Goal: Information Seeking & Learning: Learn about a topic

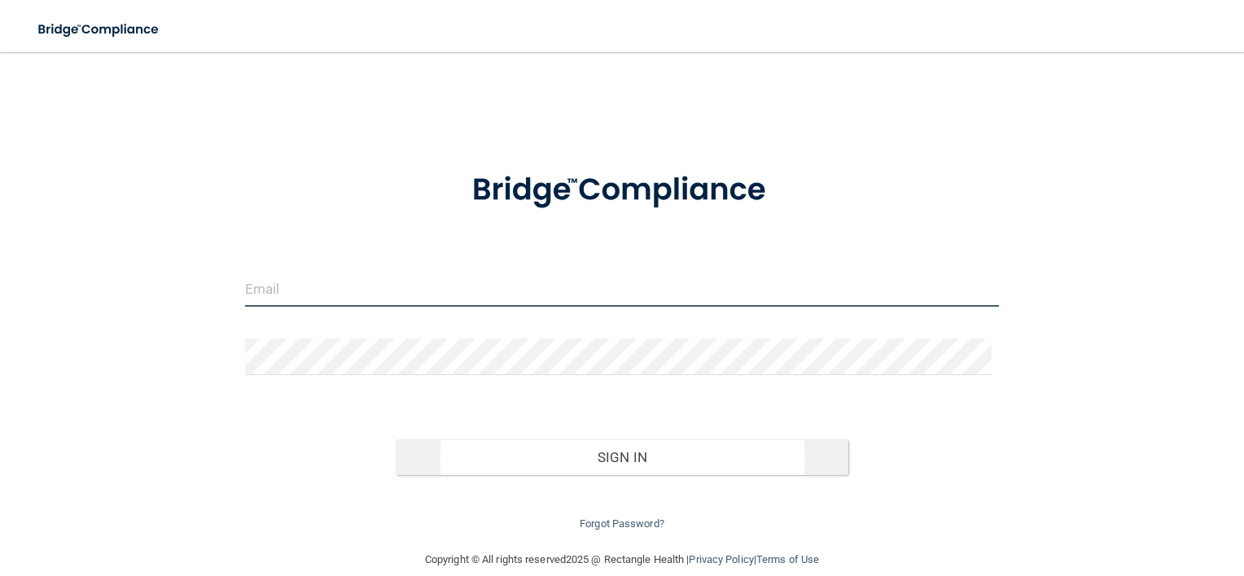
type input "[EMAIL_ADDRESS][DOMAIN_NAME]"
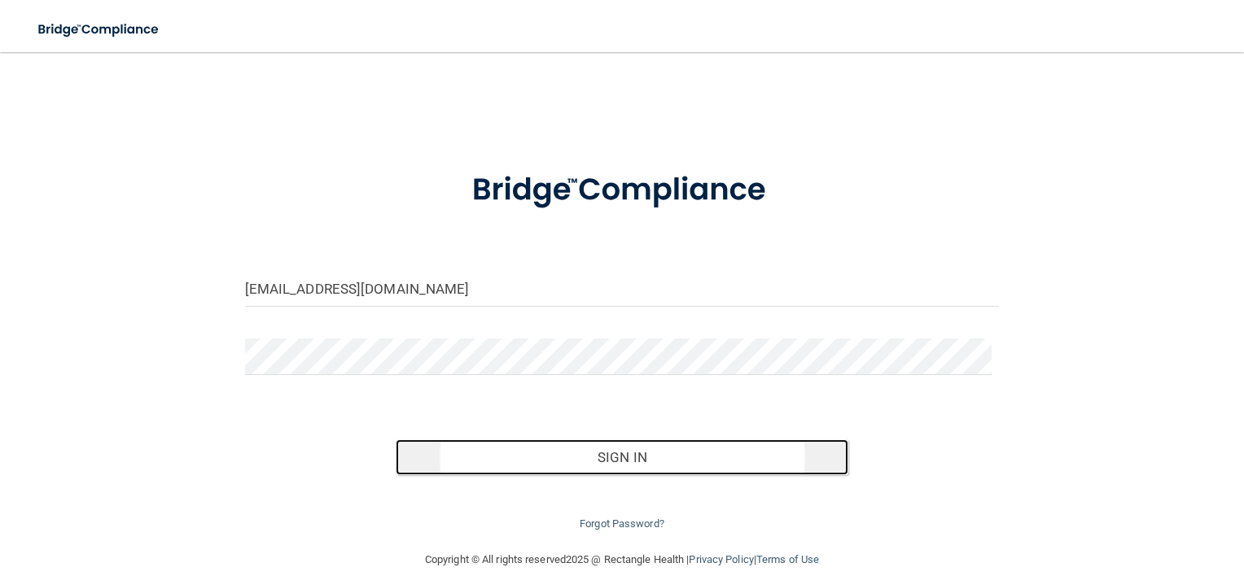
click at [602, 454] on button "Sign In" at bounding box center [622, 458] width 453 height 36
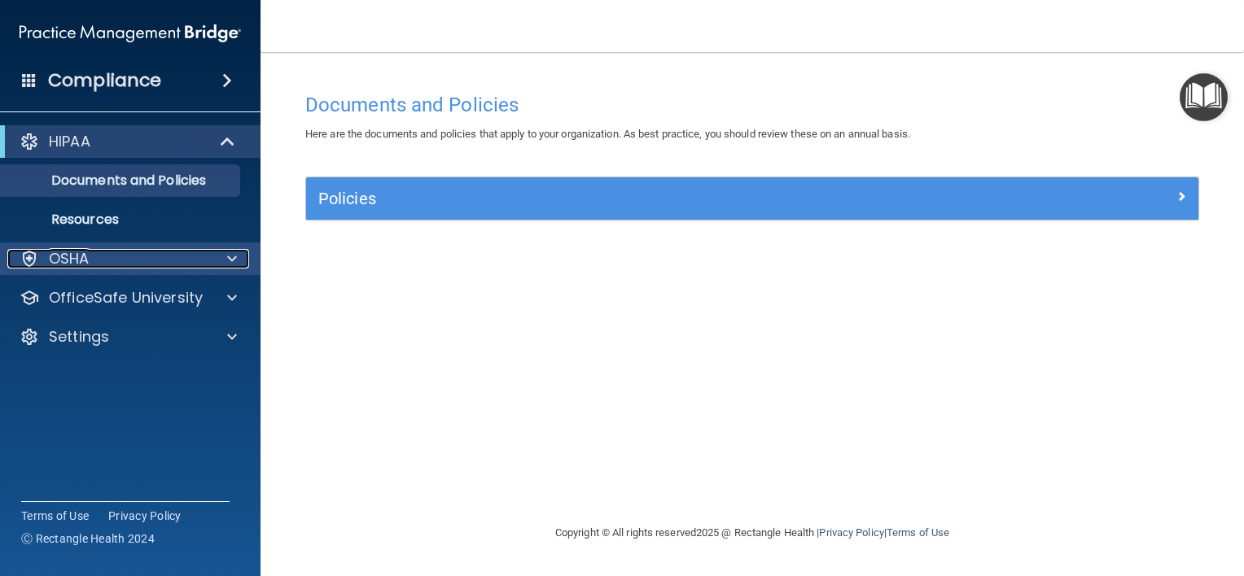
click at [130, 260] on div "OSHA" at bounding box center [108, 259] width 202 height 20
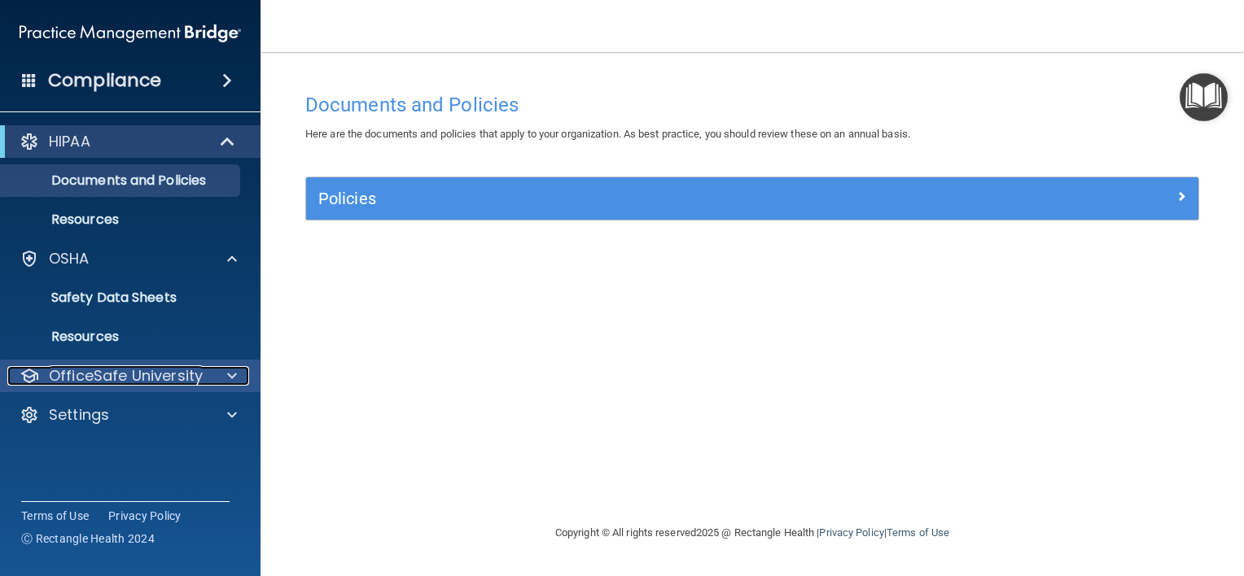
click at [127, 371] on p "OfficeSafe University" at bounding box center [126, 376] width 154 height 20
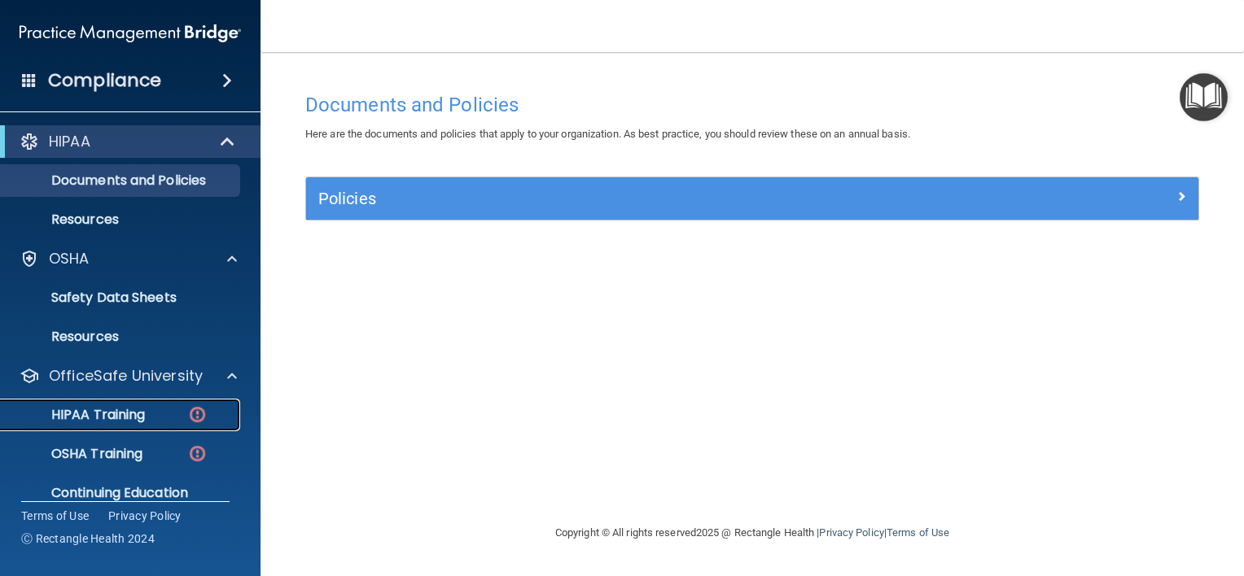
click at [126, 410] on p "HIPAA Training" at bounding box center [78, 415] width 134 height 16
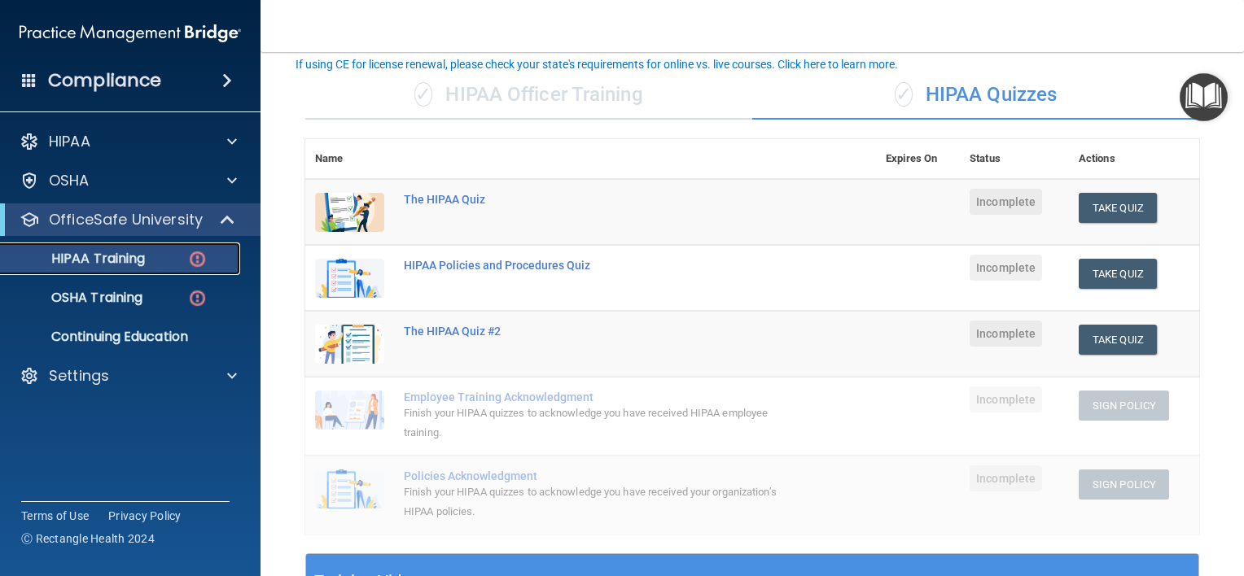
scroll to position [101, 0]
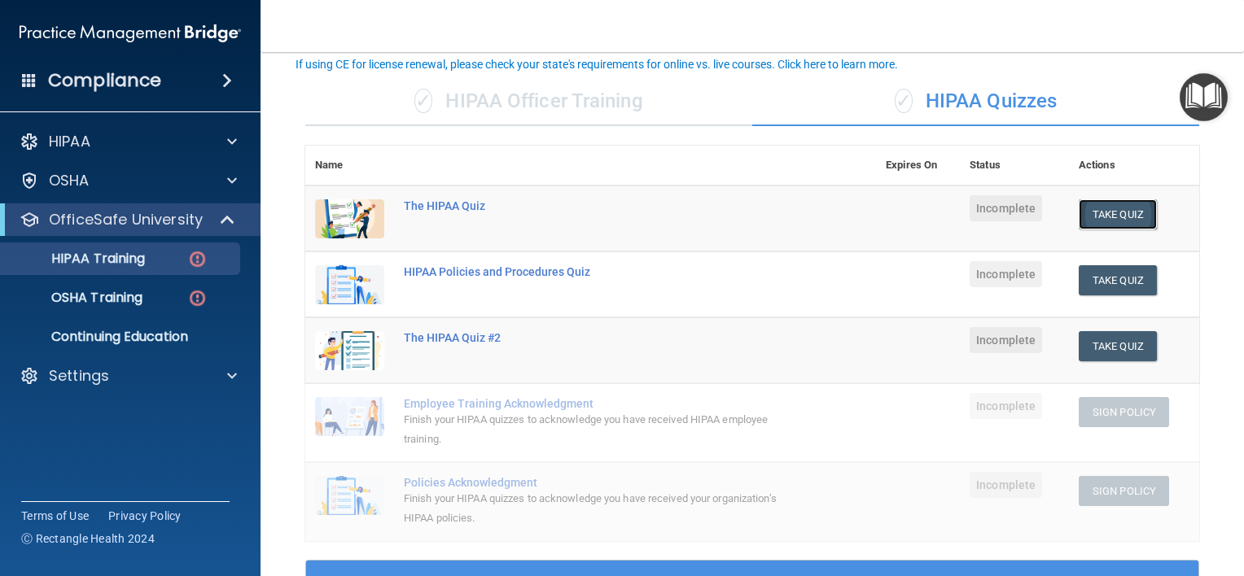
click at [1100, 212] on button "Take Quiz" at bounding box center [1117, 214] width 78 height 30
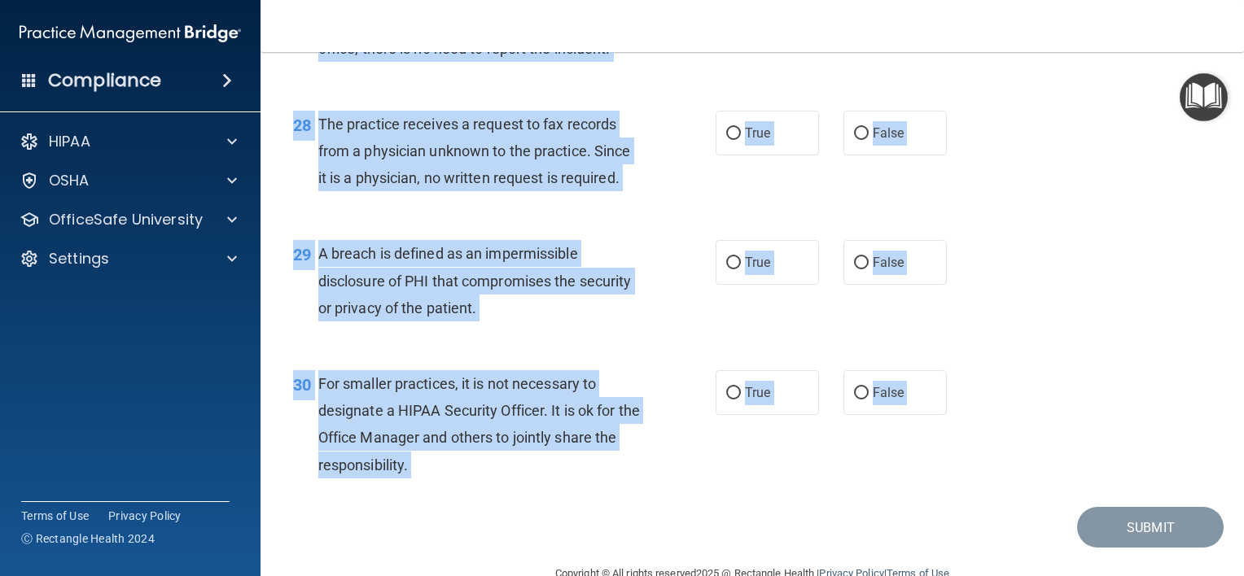
scroll to position [3916, 0]
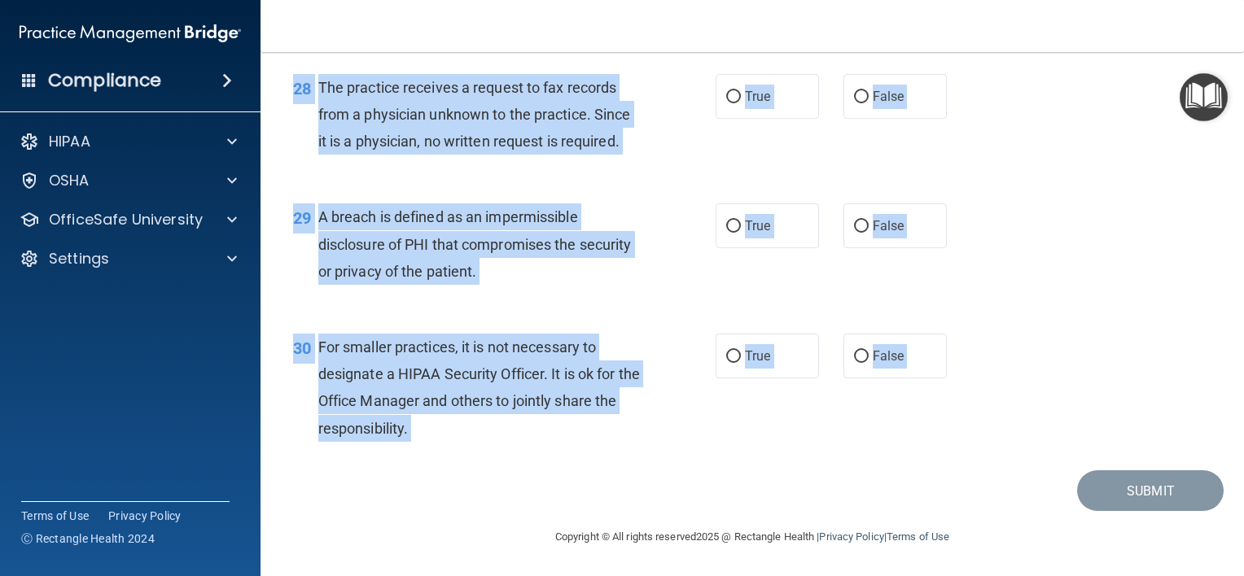
drag, startPoint x: 318, startPoint y: 138, endPoint x: 480, endPoint y: 575, distance: 466.1
click at [480, 575] on main "- The HIPAA Quiz This quiz doesn’t expire until . Are you sure you want to take…" at bounding box center [751, 314] width 983 height 524
drag, startPoint x: 480, startPoint y: 575, endPoint x: 459, endPoint y: 391, distance: 185.2
copy main "Patients who believe that their PHI has been compromised have the right to make…"
click at [1029, 152] on div "28 The practice receives a request to fax records from a physician unknown to t…" at bounding box center [752, 119] width 943 height 130
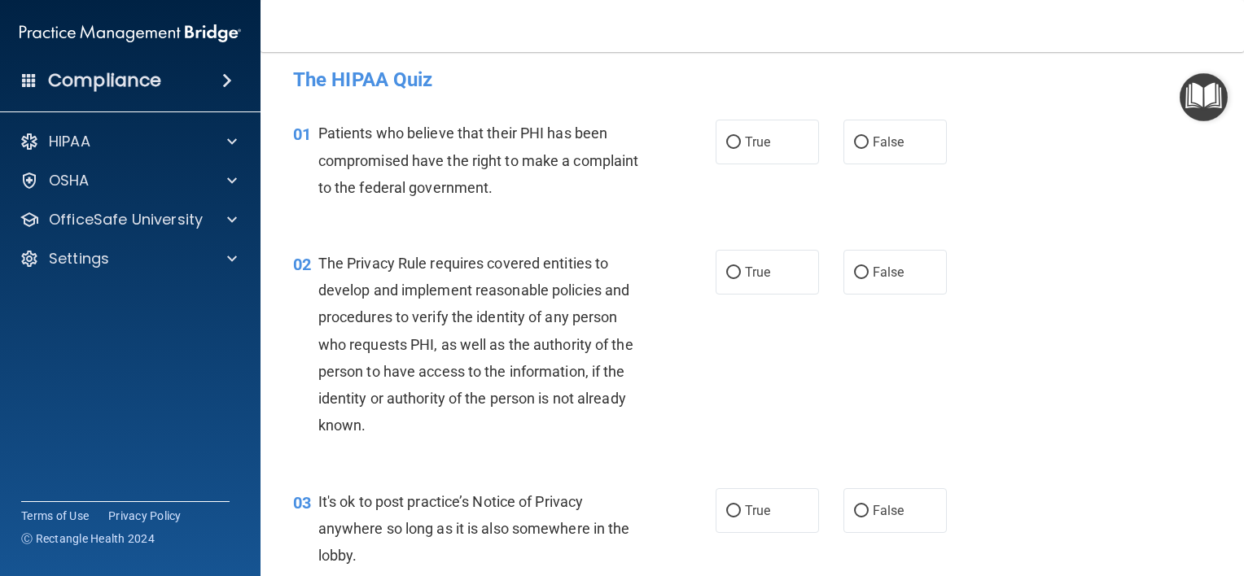
scroll to position [0, 0]
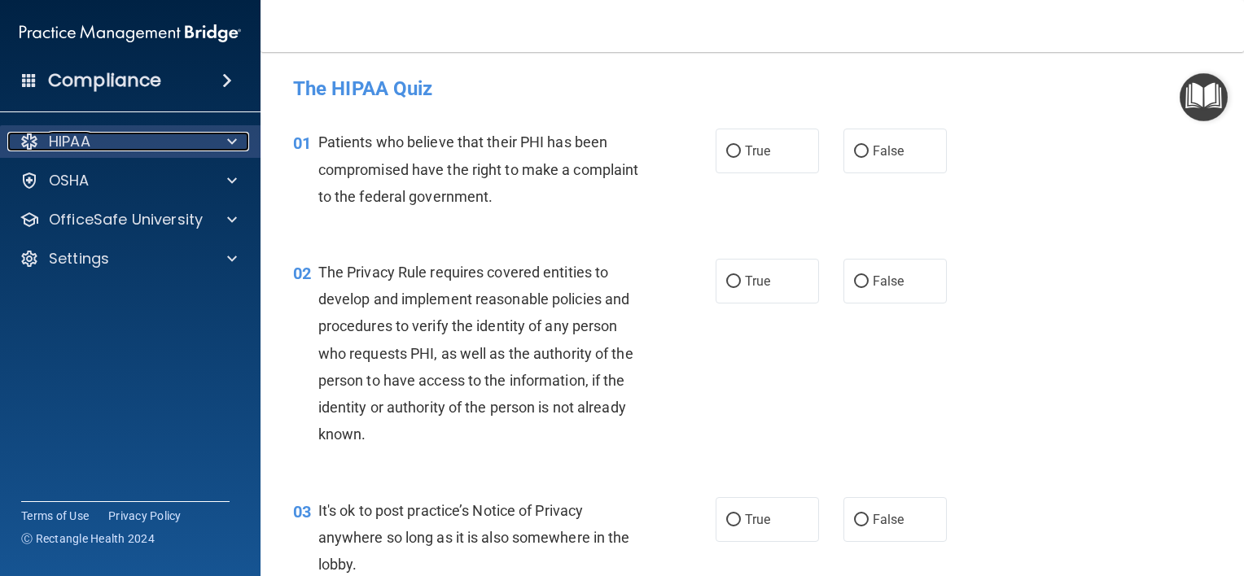
click at [94, 138] on div "HIPAA" at bounding box center [108, 142] width 202 height 20
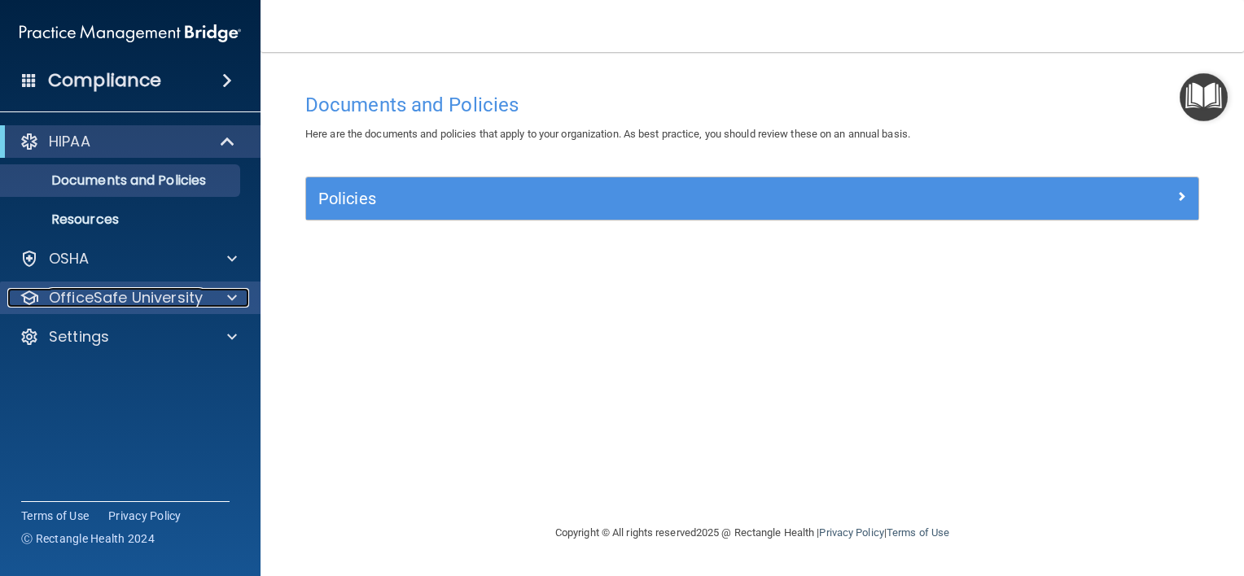
click at [121, 295] on p "OfficeSafe University" at bounding box center [126, 298] width 154 height 20
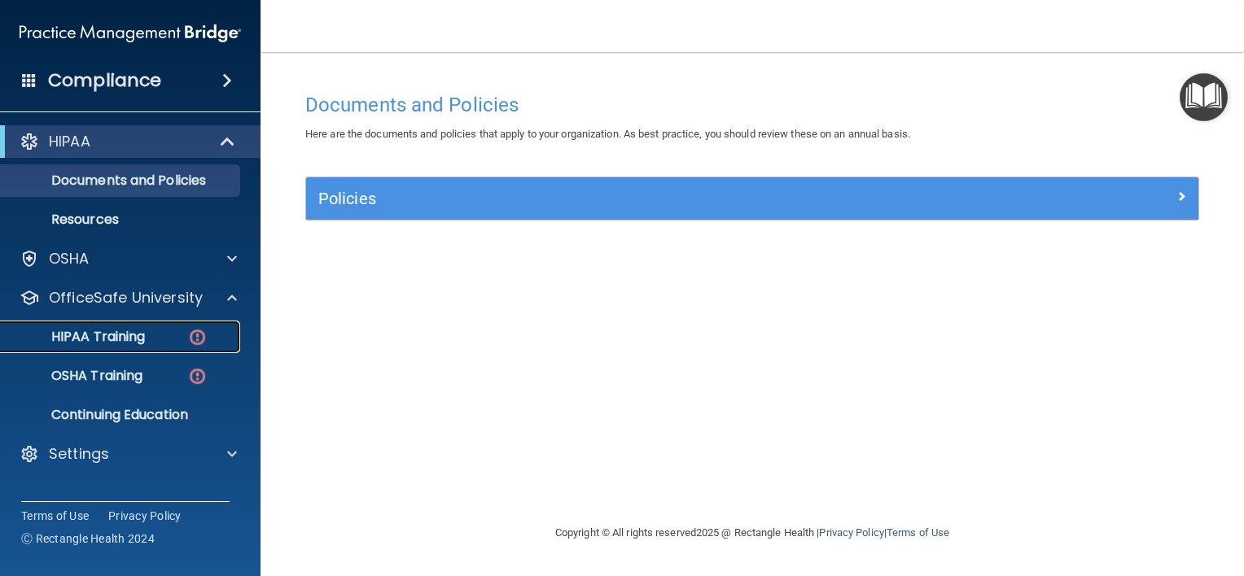
click at [116, 330] on p "HIPAA Training" at bounding box center [78, 337] width 134 height 16
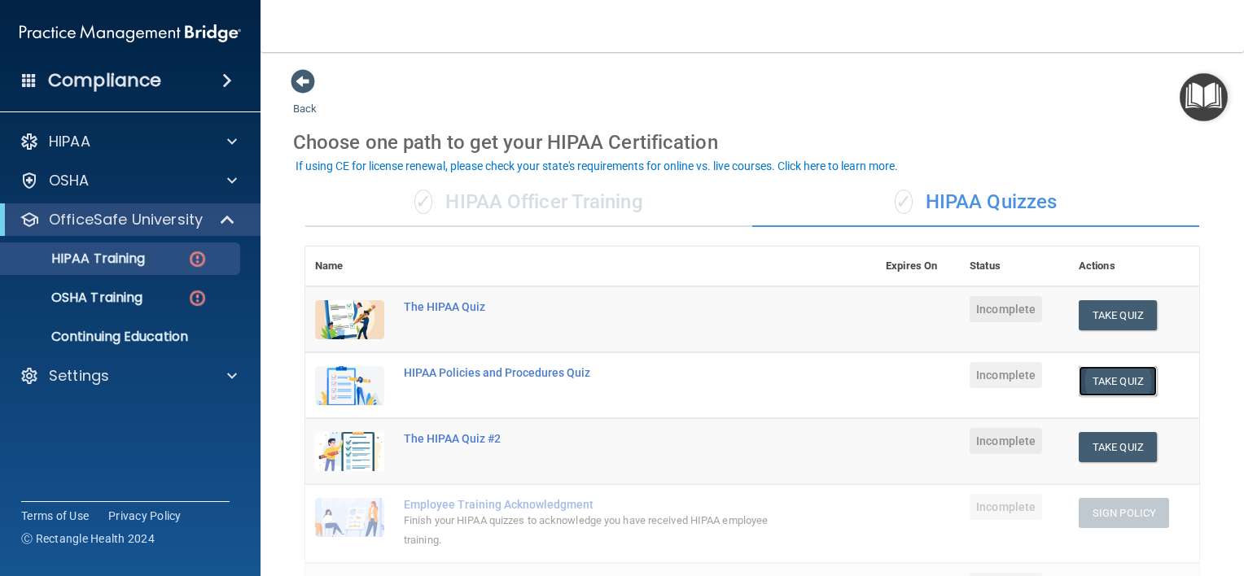
click at [1101, 374] on button "Take Quiz" at bounding box center [1117, 381] width 78 height 30
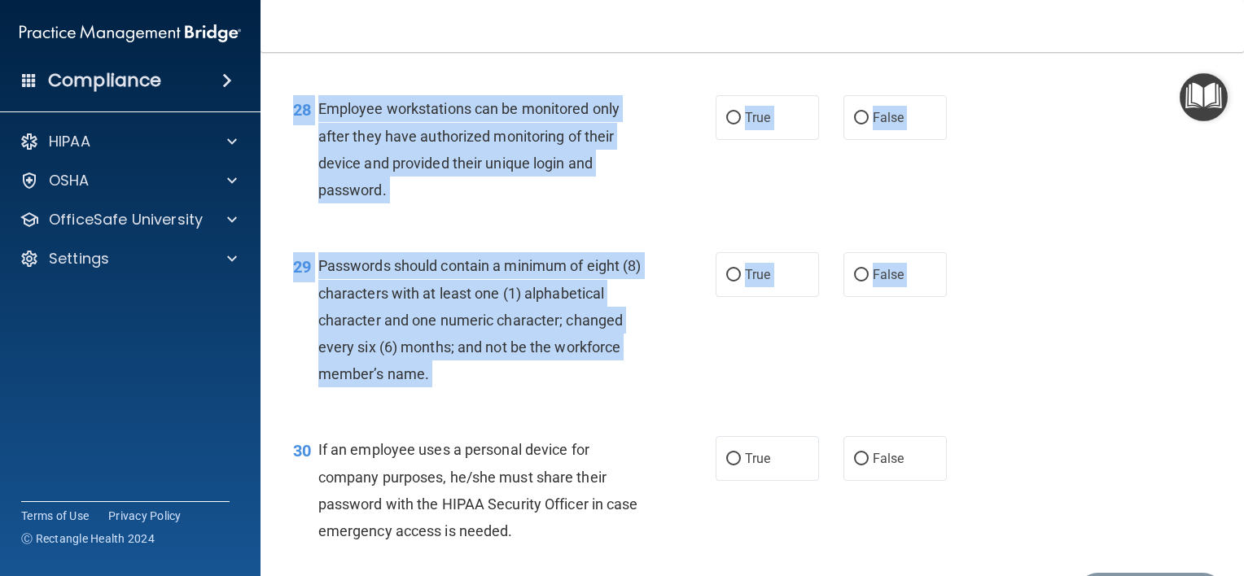
scroll to position [4268, 0]
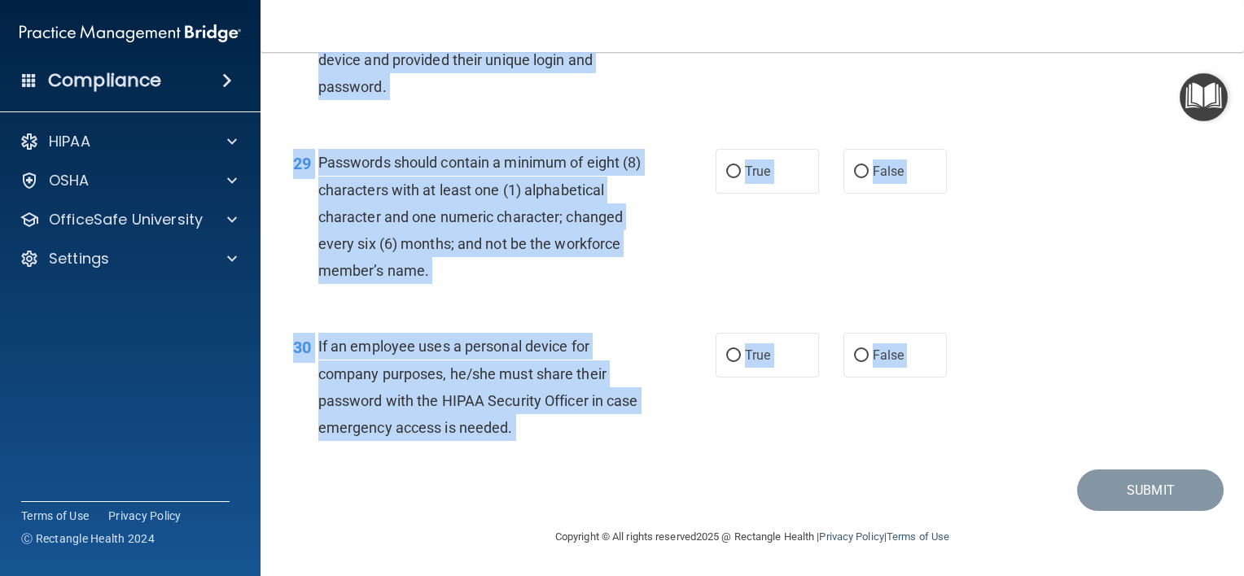
drag, startPoint x: 295, startPoint y: 87, endPoint x: 518, endPoint y: 579, distance: 539.5
click at [518, 575] on html "Compliance HIPAA Documents and Policies Report an Incident Business Associates …" at bounding box center [622, 288] width 1244 height 576
drag, startPoint x: 518, startPoint y: 575, endPoint x: 516, endPoint y: 365, distance: 210.8
copy main "LOREM Ipsumdol sit Ametconsec Adip Elit sedd eiusm’t incidi utlab . Etd mag ali…"
click at [1006, 255] on div "29 Passwords should contain a minimum of eight (8) characters with at least one…" at bounding box center [752, 221] width 943 height 184
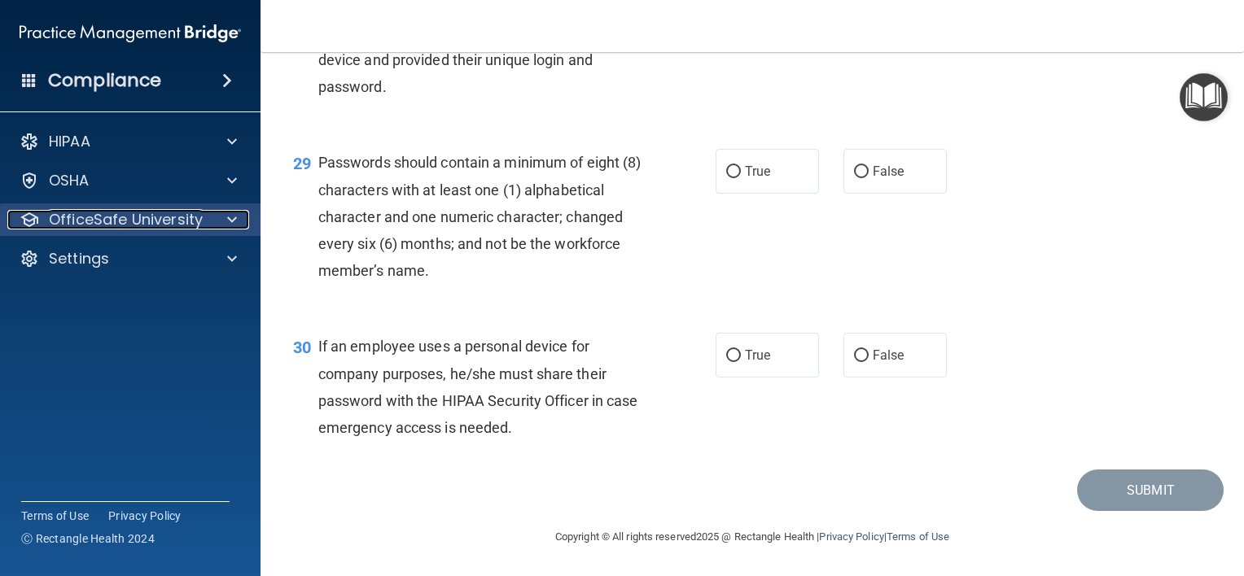
click at [143, 215] on p "OfficeSafe University" at bounding box center [126, 220] width 154 height 20
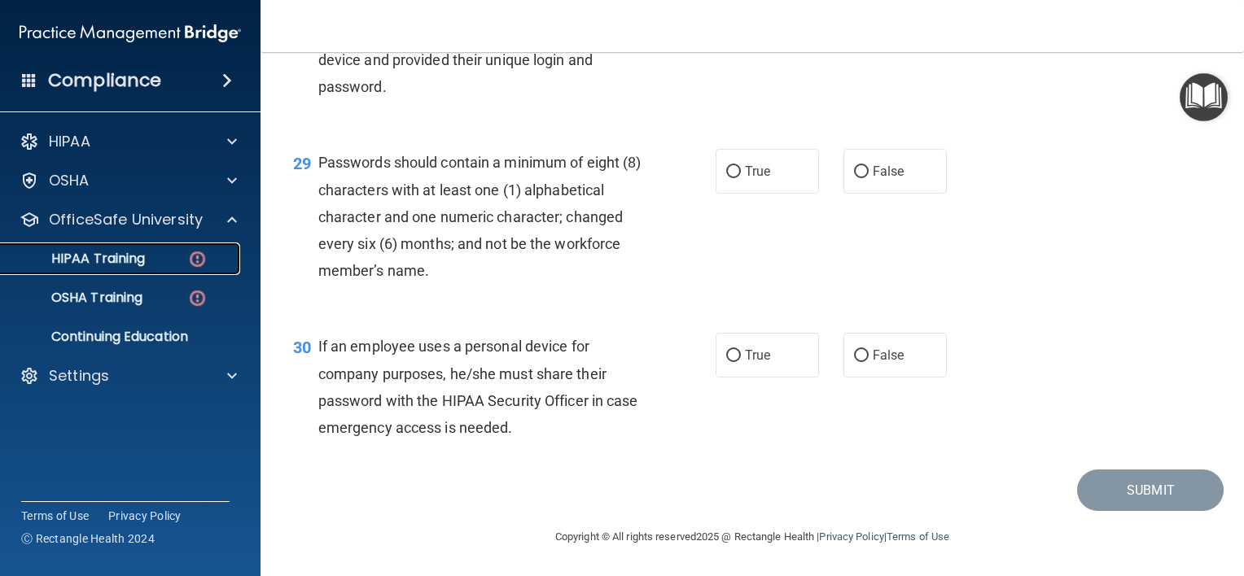
click at [123, 257] on p "HIPAA Training" at bounding box center [78, 259] width 134 height 16
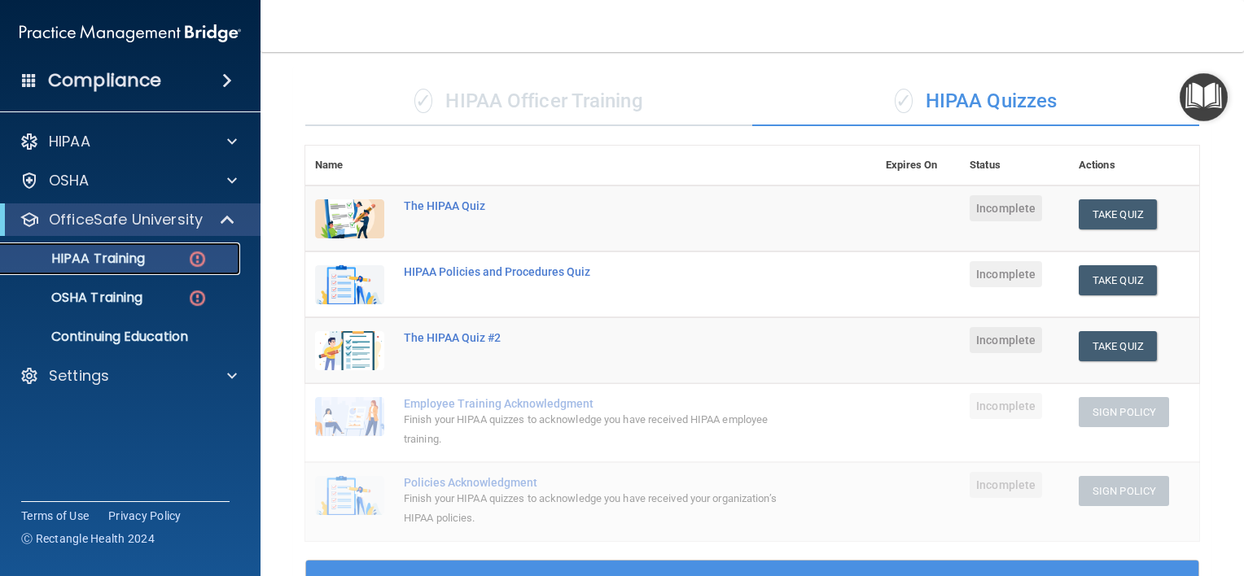
scroll to position [100, 0]
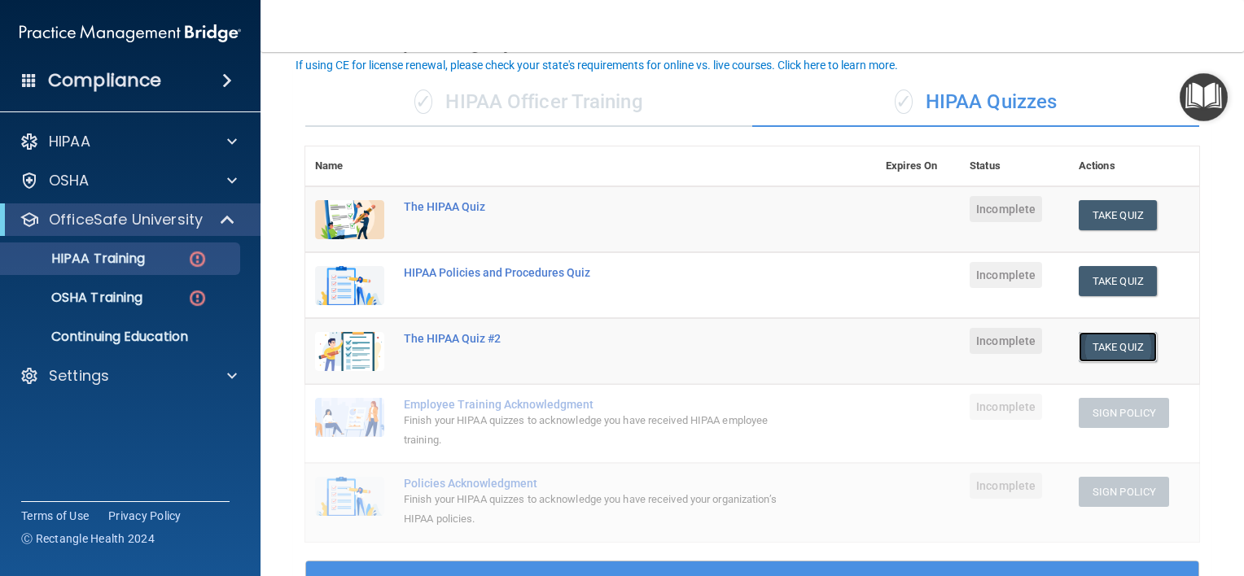
click at [1105, 342] on button "Take Quiz" at bounding box center [1117, 347] width 78 height 30
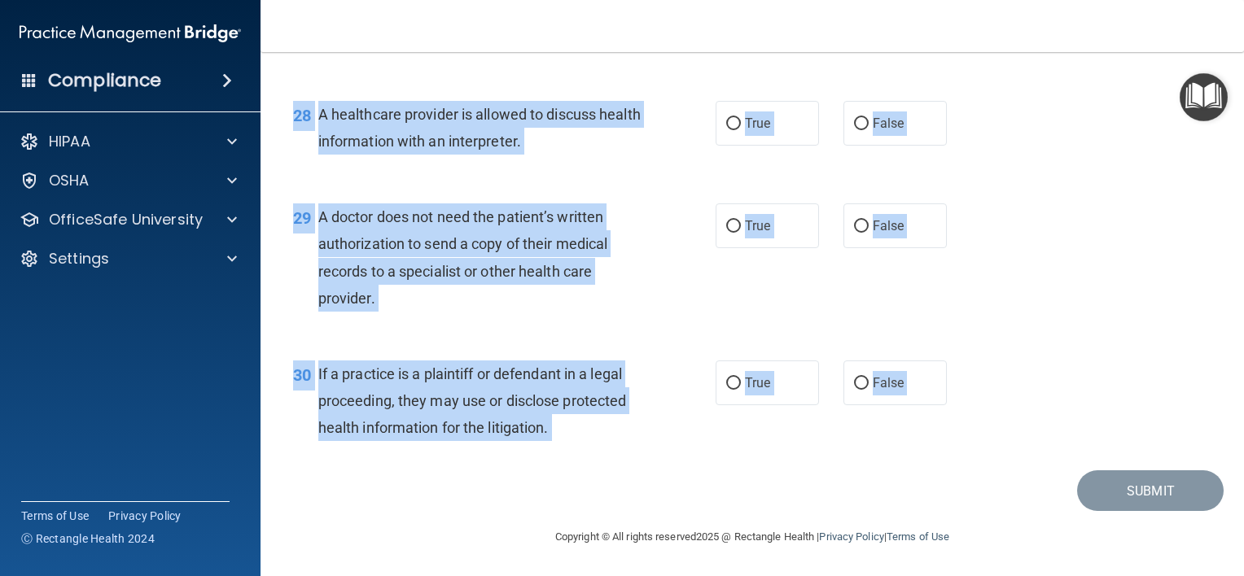
scroll to position [3943, 0]
drag, startPoint x: 296, startPoint y: 85, endPoint x: 509, endPoint y: 574, distance: 533.3
click at [509, 574] on main "- The HIPAA Quiz #2 This quiz doesn’t expire until . Are you sure you want to t…" at bounding box center [751, 314] width 983 height 524
copy main "Lor IPSUM Dolo #3 Sita cons adipi’e seddoe tempo . Inc utl etdo mag aliq en adm…"
click at [1017, 258] on div "29 A doctor does not need the patient’s written authorization to send a copy of…" at bounding box center [752, 261] width 943 height 157
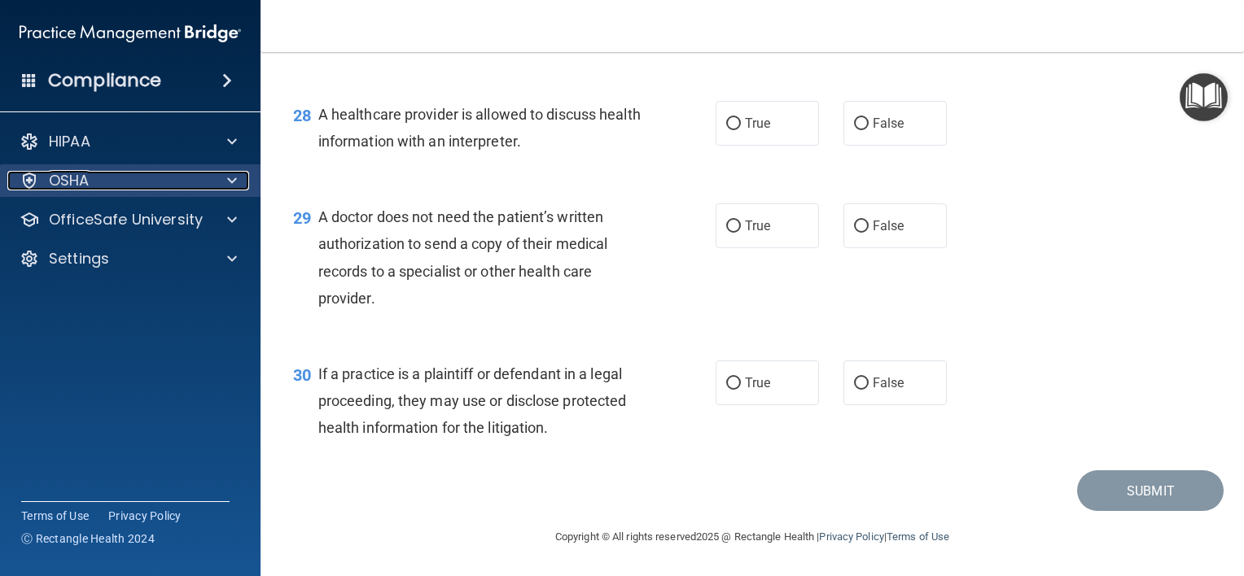
click at [106, 179] on div "OSHA" at bounding box center [108, 181] width 202 height 20
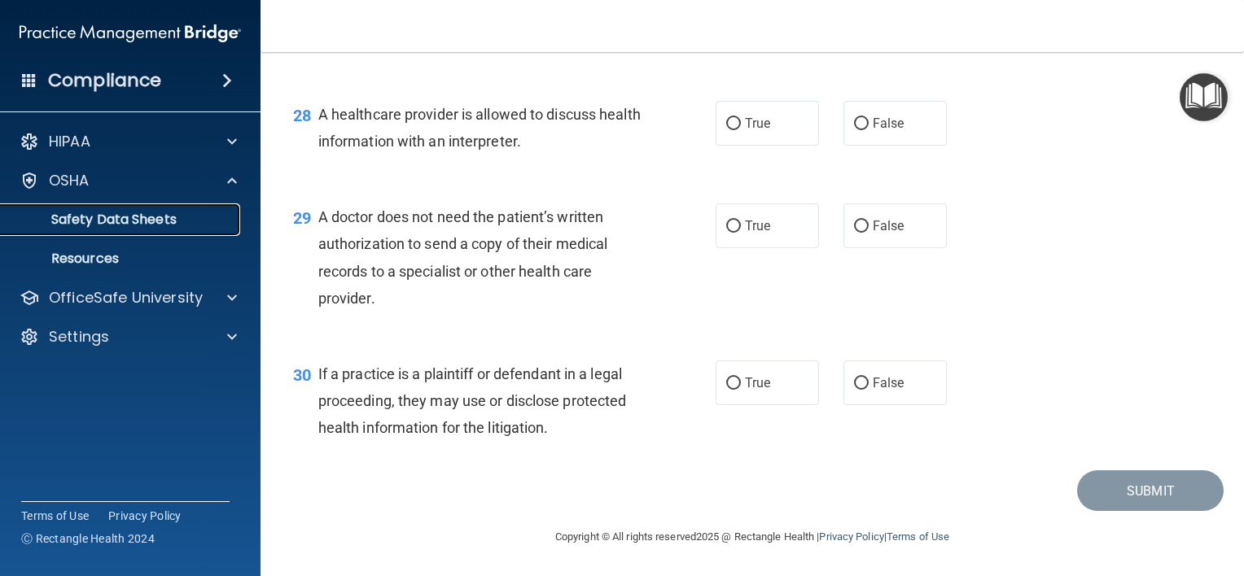
click at [114, 215] on p "Safety Data Sheets" at bounding box center [122, 220] width 222 height 16
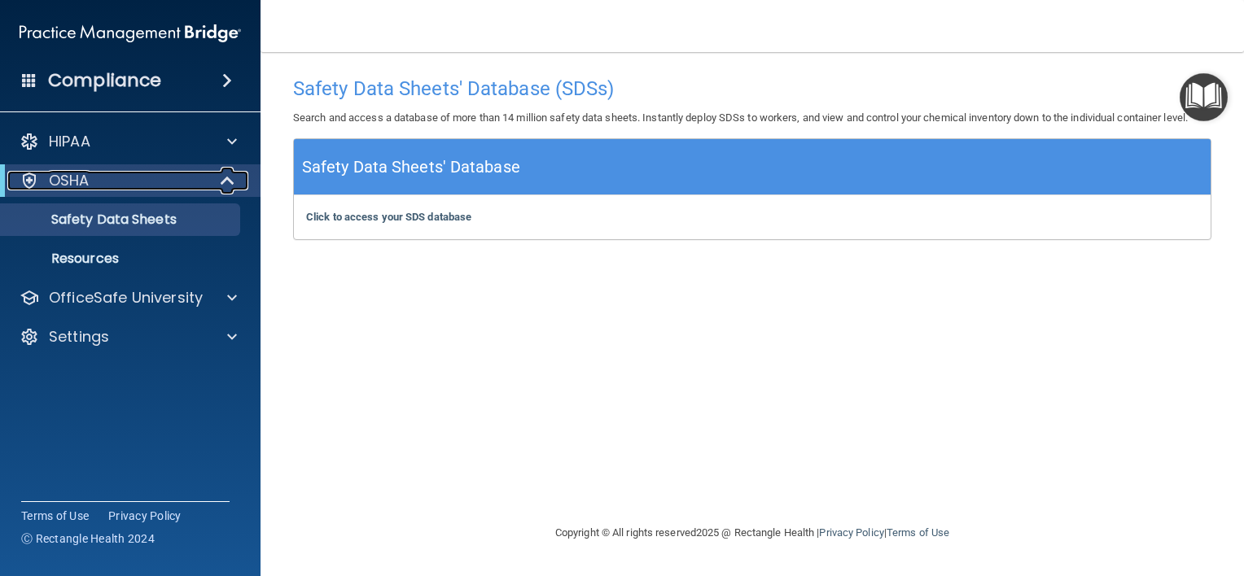
click at [94, 177] on div "OSHA" at bounding box center [107, 181] width 201 height 20
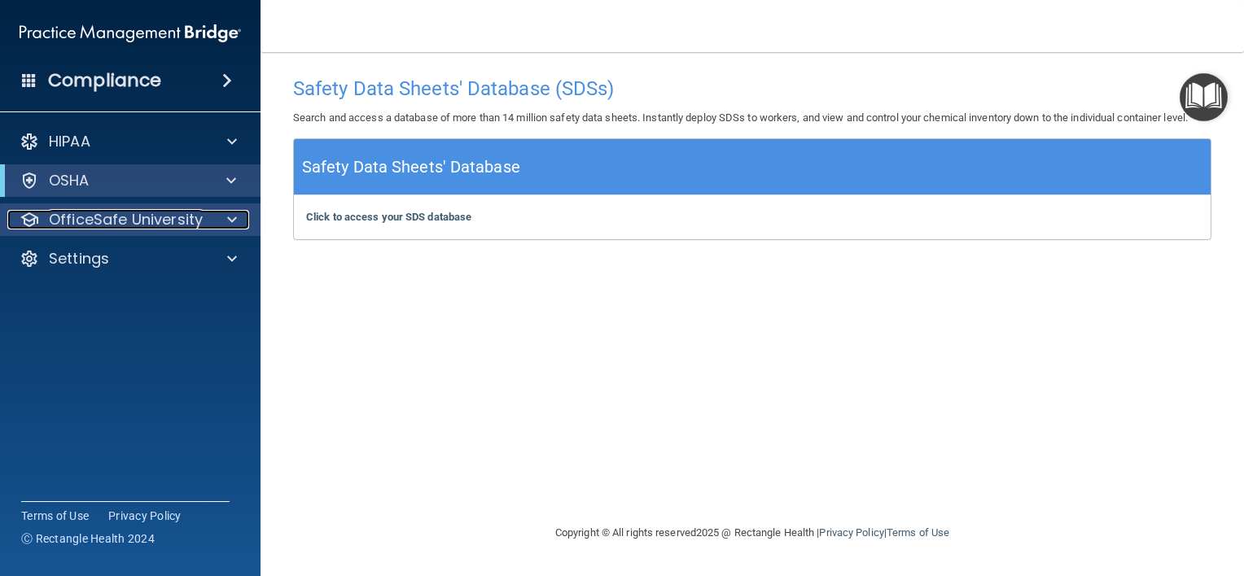
click at [105, 215] on p "OfficeSafe University" at bounding box center [126, 220] width 154 height 20
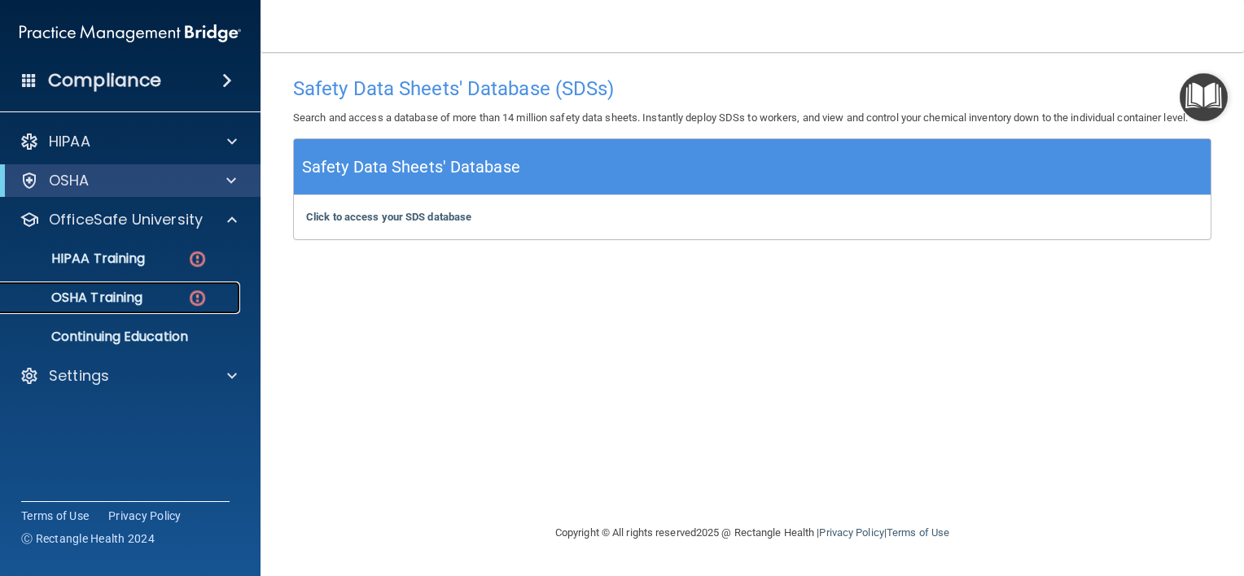
click at [102, 293] on p "OSHA Training" at bounding box center [77, 298] width 132 height 16
